Goal: Transaction & Acquisition: Book appointment/travel/reservation

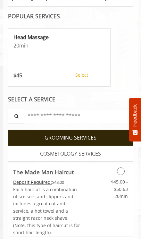
scroll to position [153, 0]
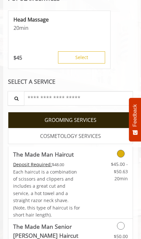
click at [122, 153] on icon "Grooming services" at bounding box center [121, 154] width 8 height 8
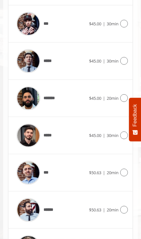
scroll to position [553, 0]
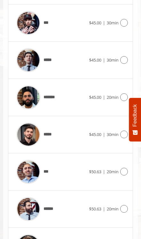
click at [120, 131] on div at bounding box center [123, 135] width 9 height 8
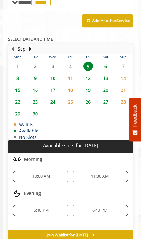
scroll to position [379, 0]
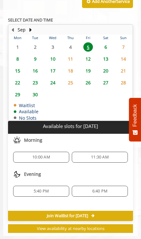
click at [42, 189] on span "5:40 PM" at bounding box center [41, 191] width 15 height 5
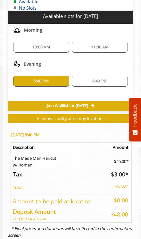
scroll to position [521, 0]
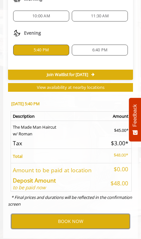
click at [76, 214] on button "BOOK NOW" at bounding box center [70, 221] width 119 height 15
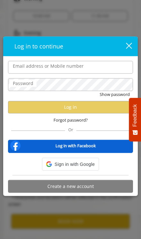
scroll to position [511, 0]
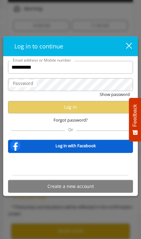
type input "**********"
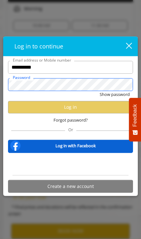
scroll to position [0, 0]
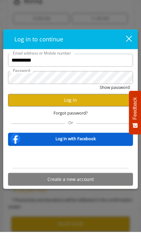
click at [23, 101] on button "Log in" at bounding box center [70, 107] width 125 height 13
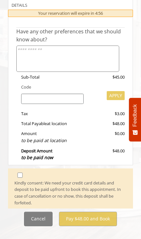
scroll to position [189, 0]
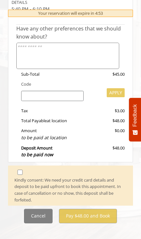
click at [13, 168] on span at bounding box center [71, 172] width 122 height 10
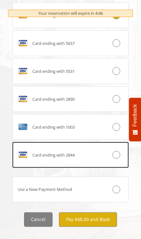
scroll to position [489, 0]
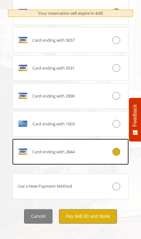
click at [109, 150] on div "Card ending with 2844" at bounding box center [61, 152] width 96 height 10
click at [93, 214] on button "Pay $48.00 and Book" at bounding box center [88, 216] width 58 height 14
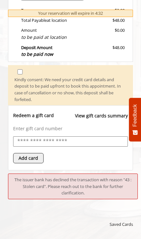
scroll to position [448, 0]
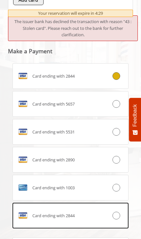
click at [101, 71] on div "Card ending with 2844" at bounding box center [61, 76] width 96 height 10
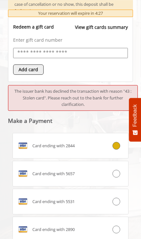
click at [28, 141] on img at bounding box center [23, 146] width 10 height 10
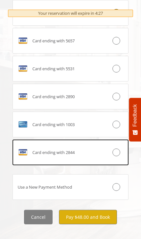
click at [115, 212] on button "Pay $48.00 and Book" at bounding box center [88, 217] width 58 height 14
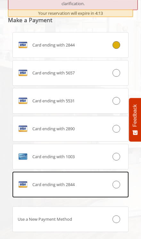
scroll to position [479, 0]
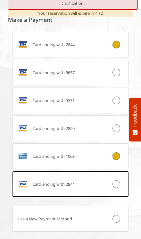
click at [117, 152] on icon at bounding box center [117, 156] width 8 height 8
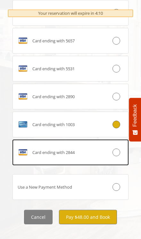
click at [91, 210] on button "Pay $48.00 and Book" at bounding box center [88, 217] width 58 height 14
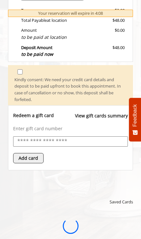
scroll to position [0, 0]
